Goal: Obtain resource: Download file/media

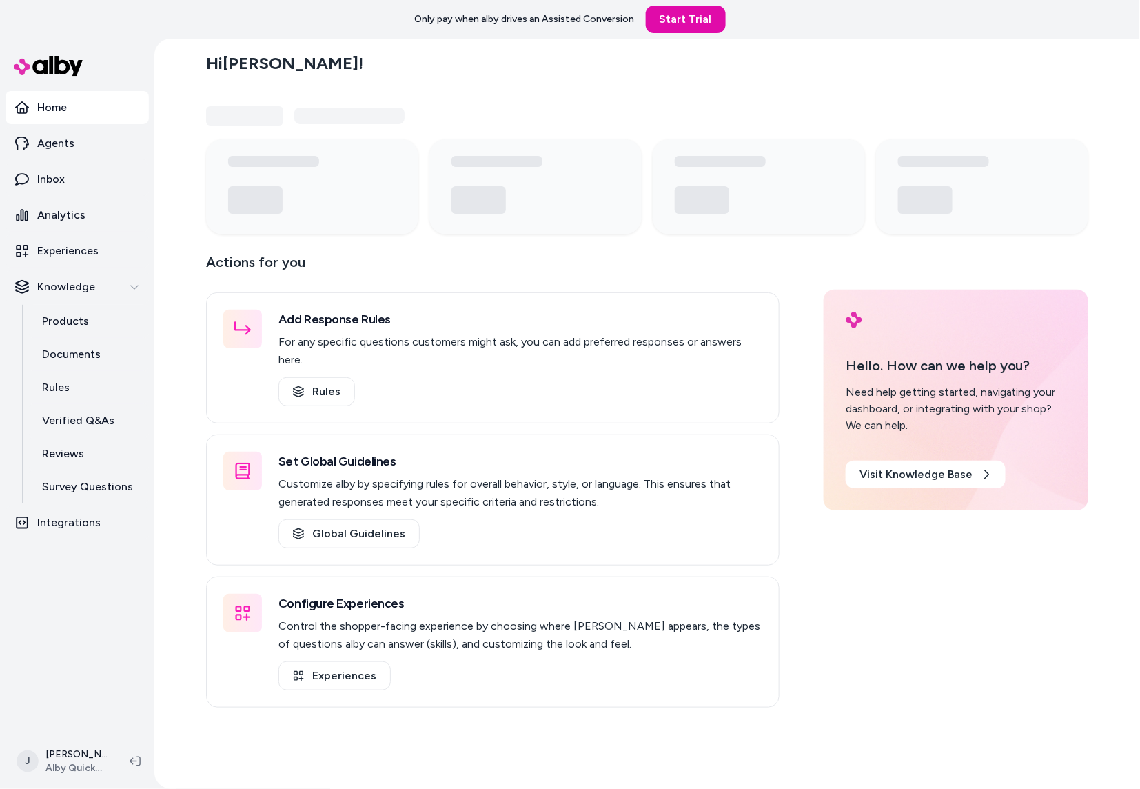
click at [166, 420] on div "Hi Jackie ! Actions for you Add Response Rules For any specific questions custo…" at bounding box center [647, 414] width 986 height 750
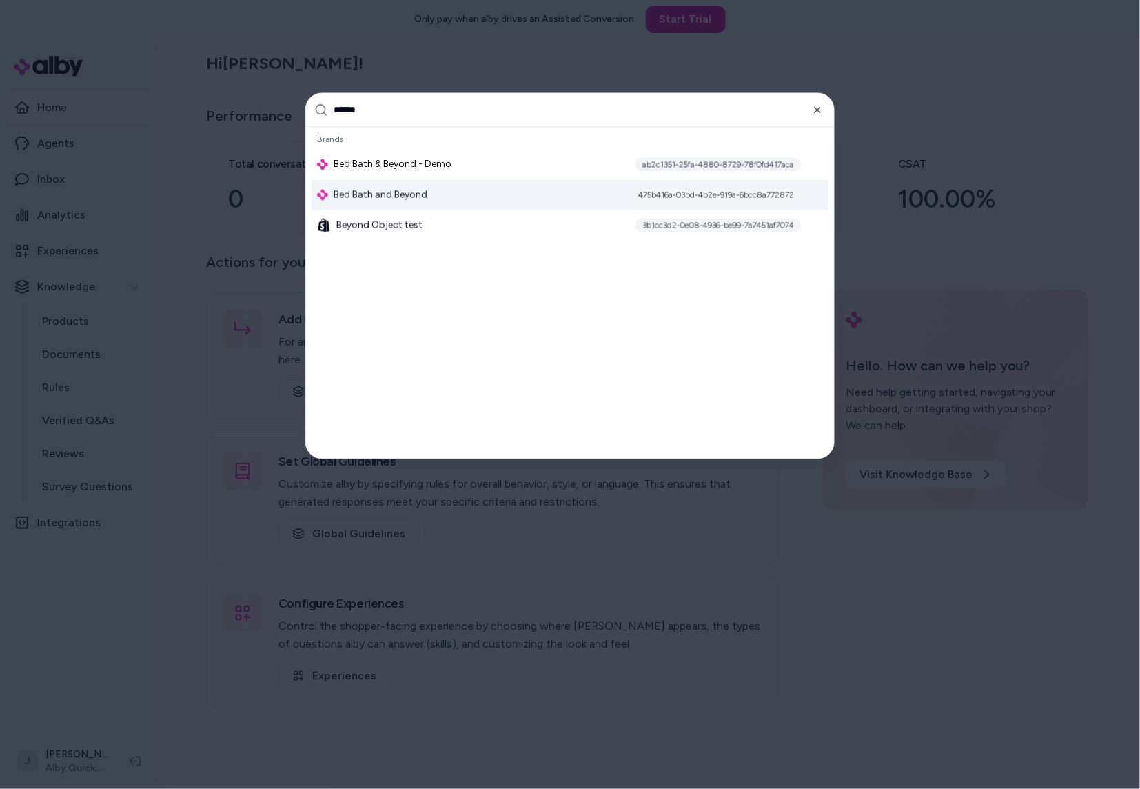
type input "******"
click at [396, 190] on span "Bed Bath and Beyond" at bounding box center [381, 195] width 94 height 14
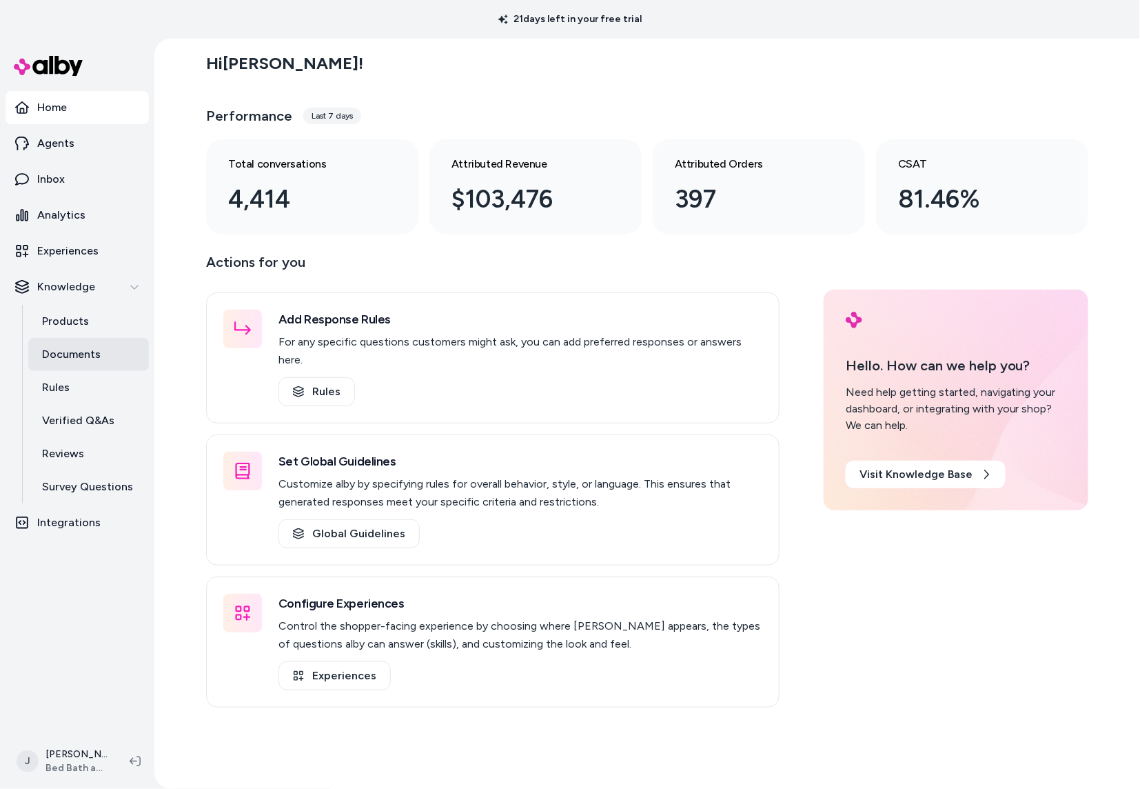
click at [87, 349] on p "Documents" at bounding box center [71, 354] width 59 height 17
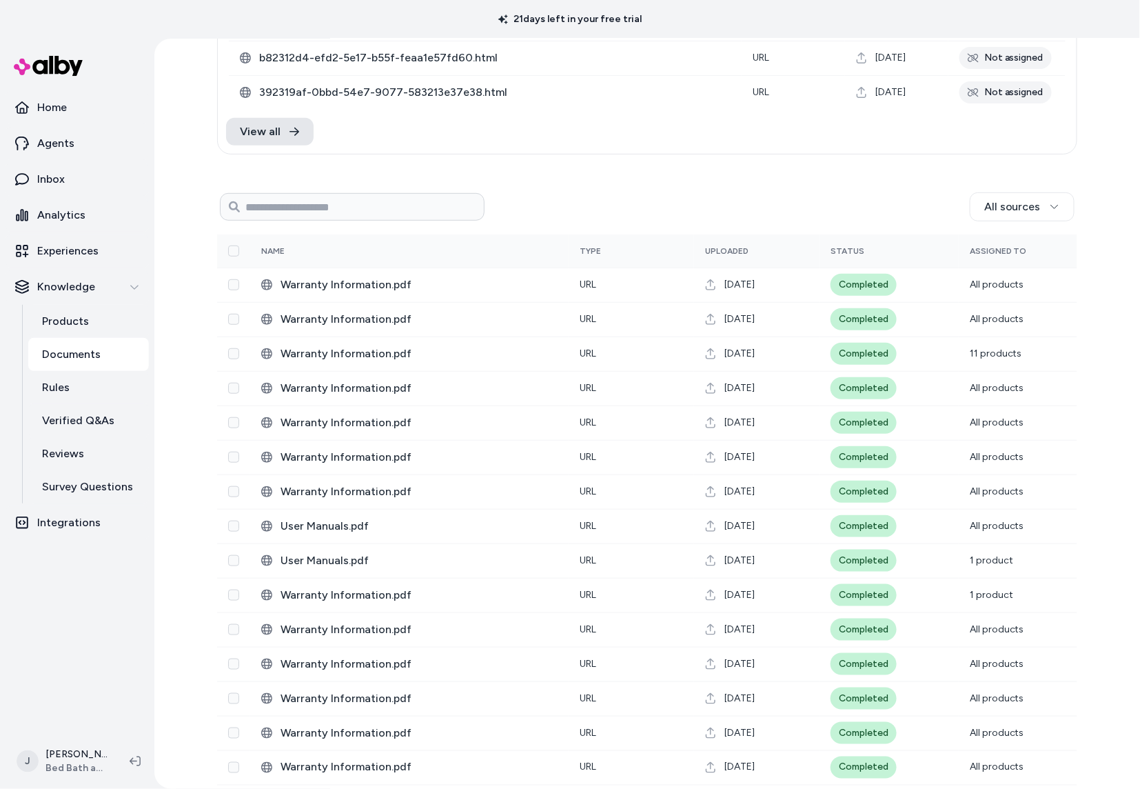
scroll to position [306, 0]
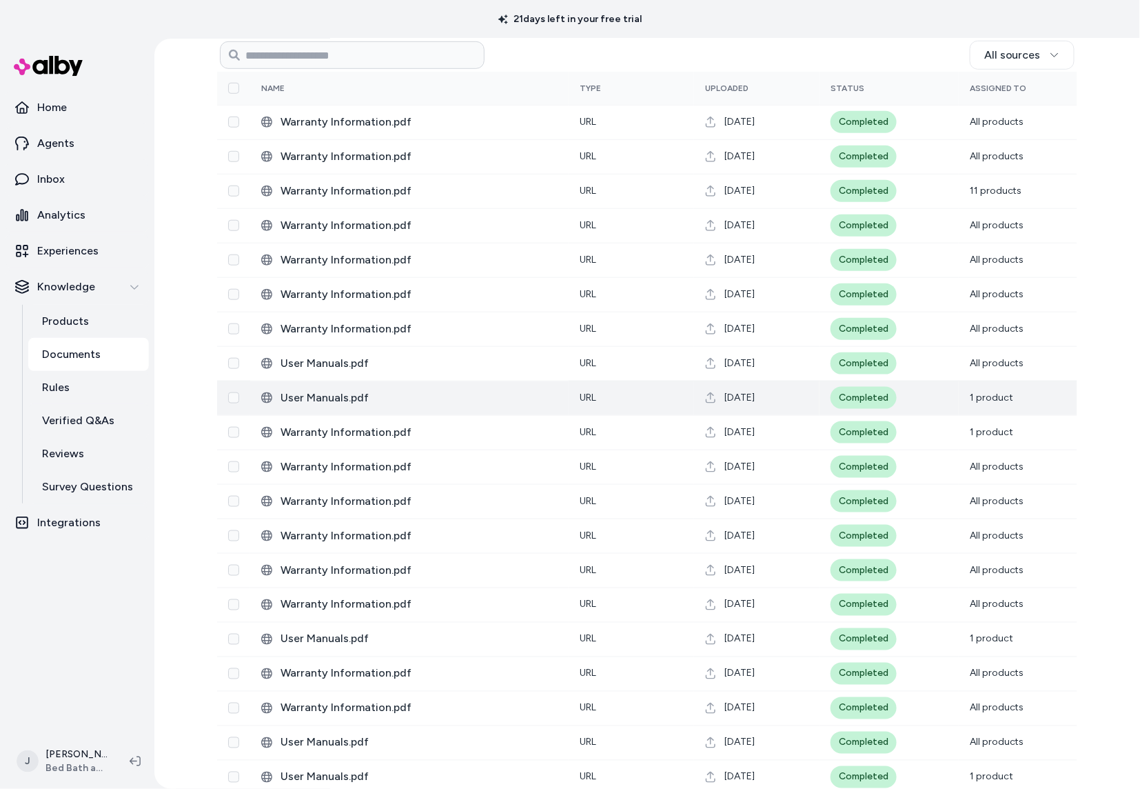
click at [327, 394] on span "User Manuals.pdf" at bounding box center [419, 398] width 277 height 17
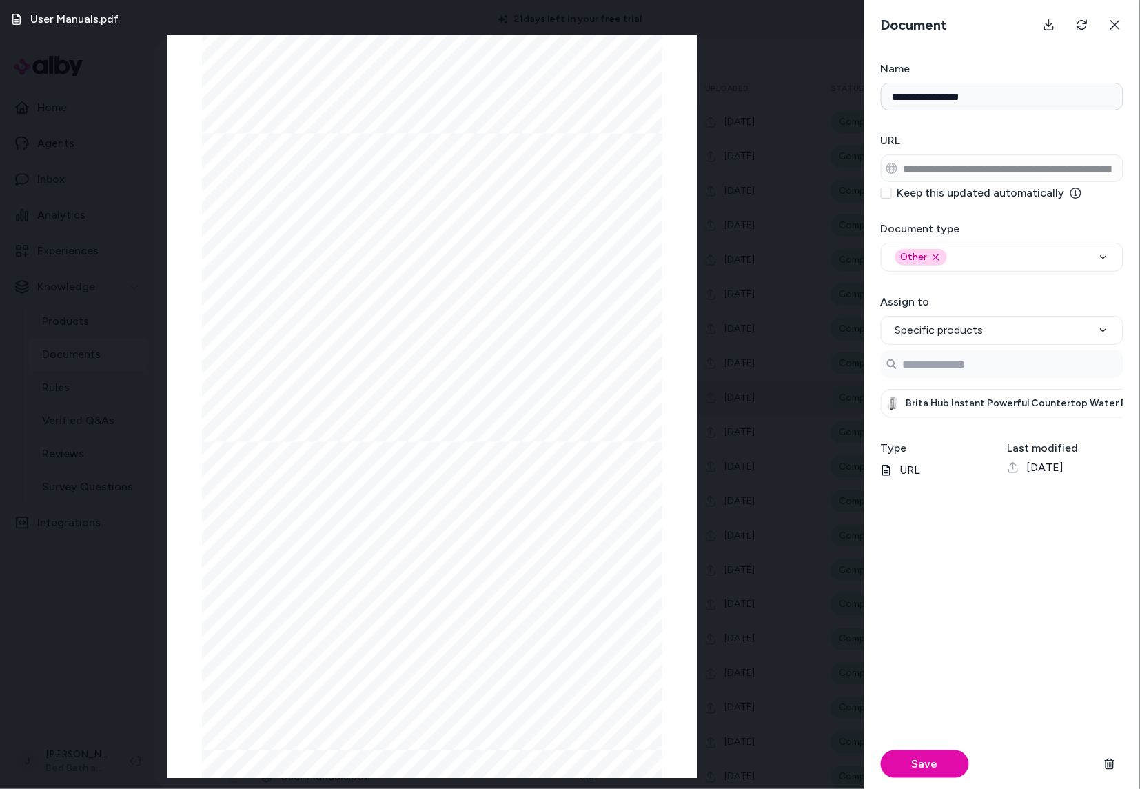
scroll to position [4105, 0]
click at [1136, 26] on div "Document" at bounding box center [1003, 25] width 276 height 50
click at [1127, 27] on button at bounding box center [1116, 25] width 28 height 28
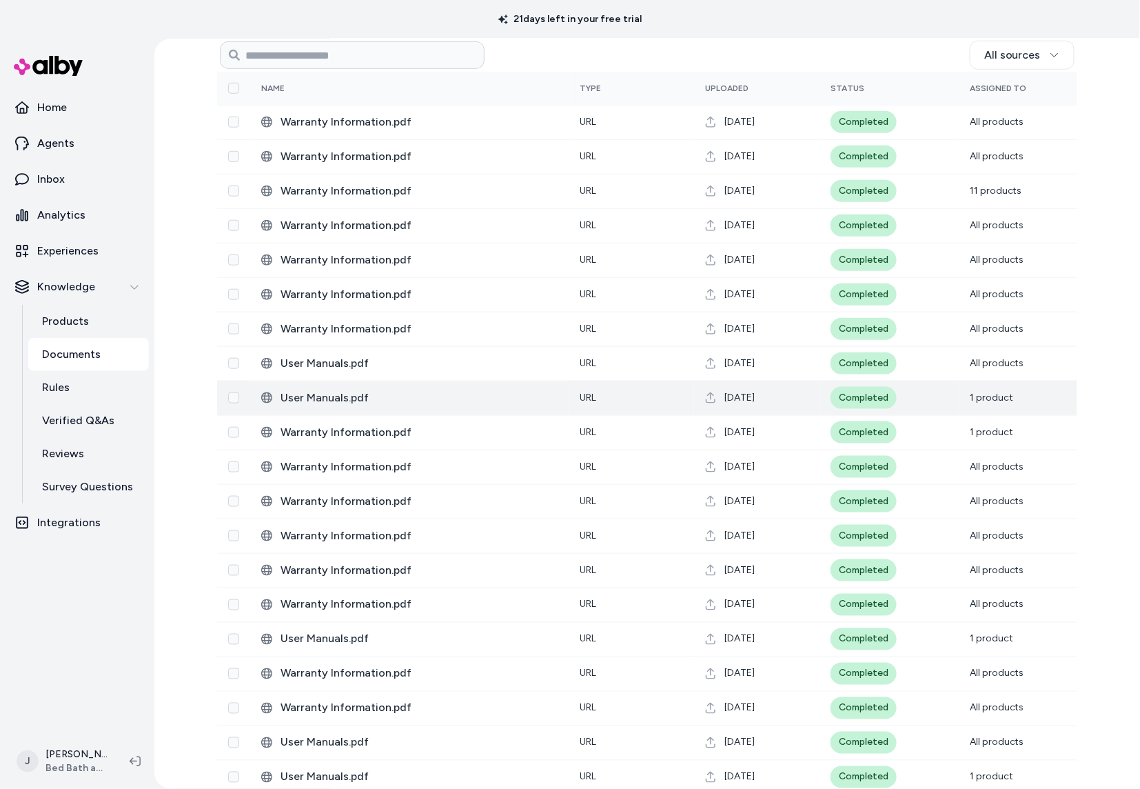
click at [187, 154] on div "Documents Add Documents Not assigned 0 Selected Edit 2396137.pdf URL [DATE] Not…" at bounding box center [647, 414] width 986 height 750
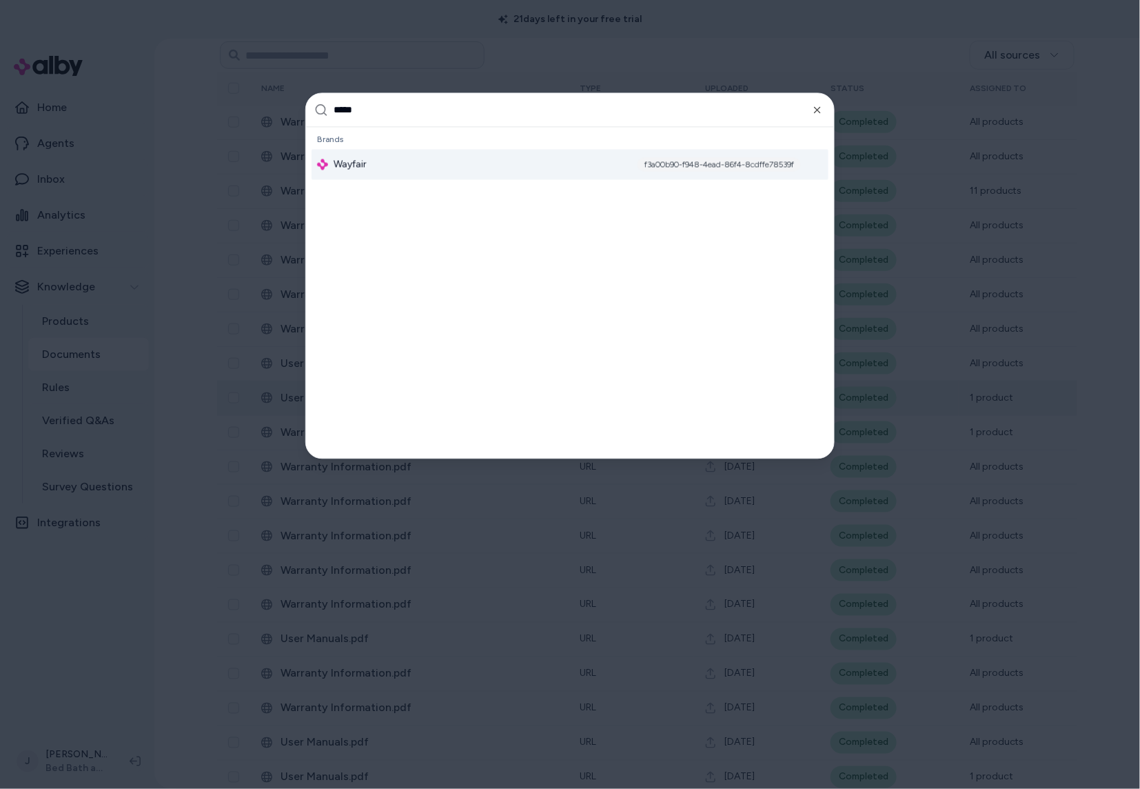
type input "*****"
click at [367, 155] on div "Wayfair f3a00b90-f948-4ead-86f4-8cdffe78539f" at bounding box center [570, 165] width 517 height 30
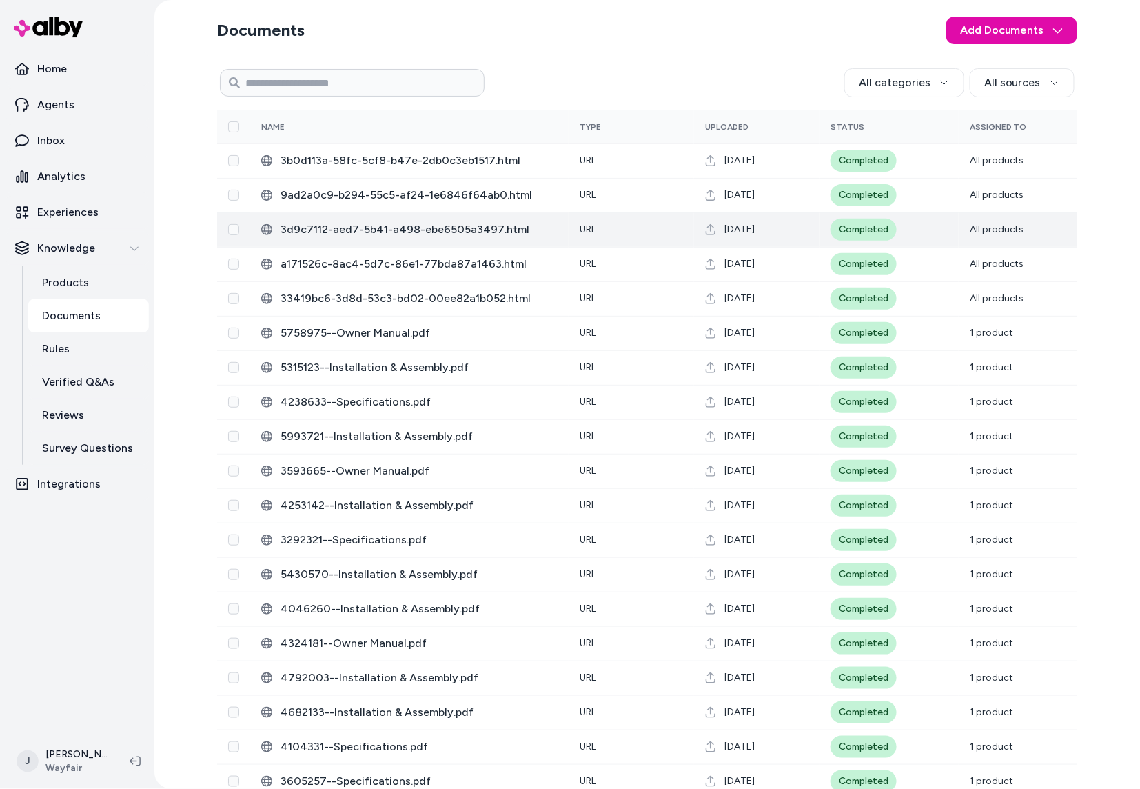
click at [405, 231] on span "3d9c7112-aed7-5b41-a498-ebe6505a3497.html" at bounding box center [419, 229] width 277 height 17
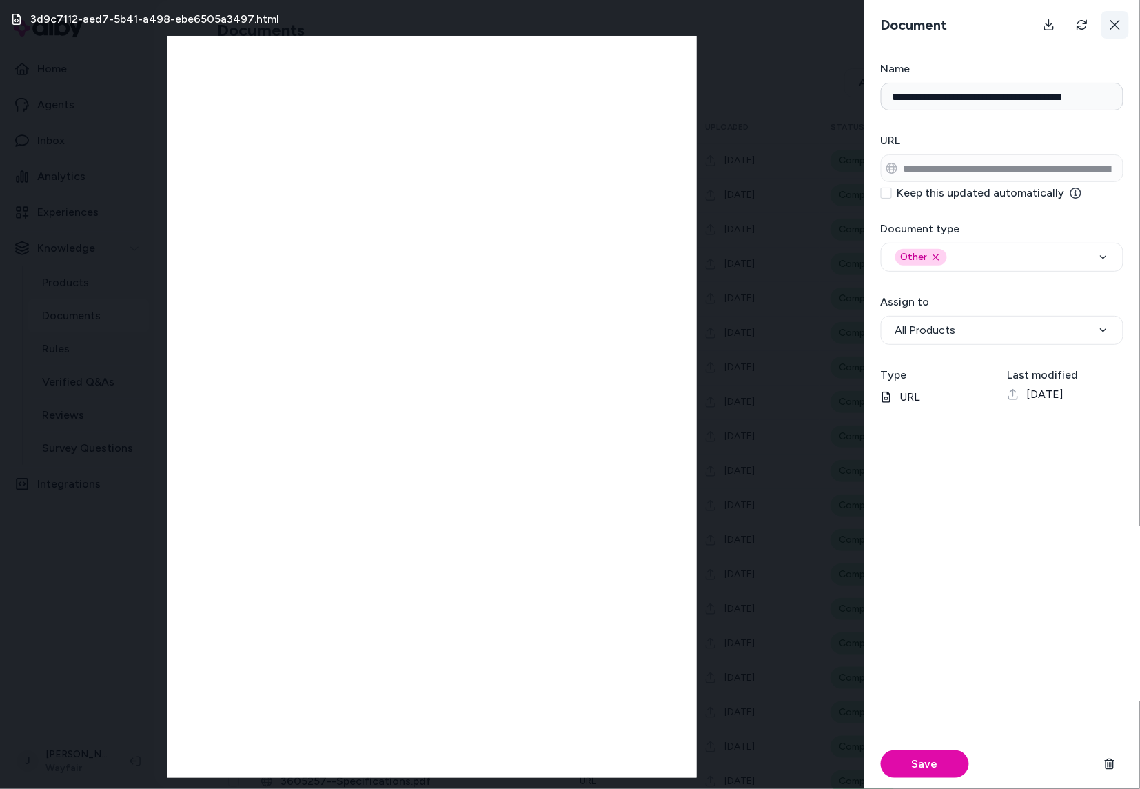
click at [1111, 26] on icon at bounding box center [1115, 24] width 11 height 11
